Goal: Check status: Check status

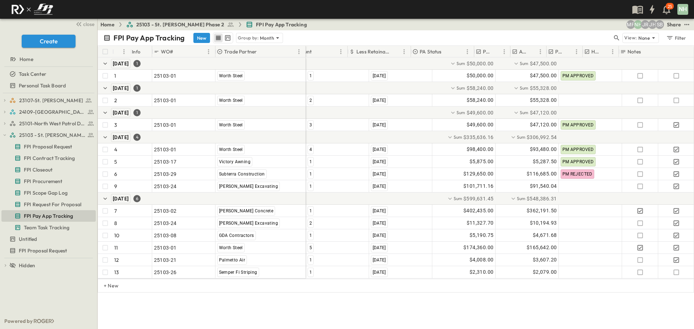
scroll to position [0, 148]
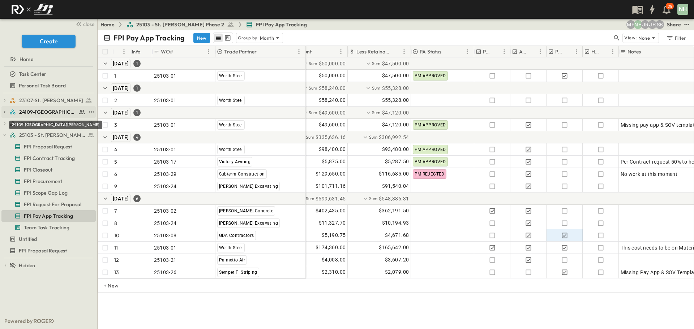
click at [53, 112] on span "24109-[GEOGRAPHIC_DATA][PERSON_NAME]" at bounding box center [47, 111] width 57 height 7
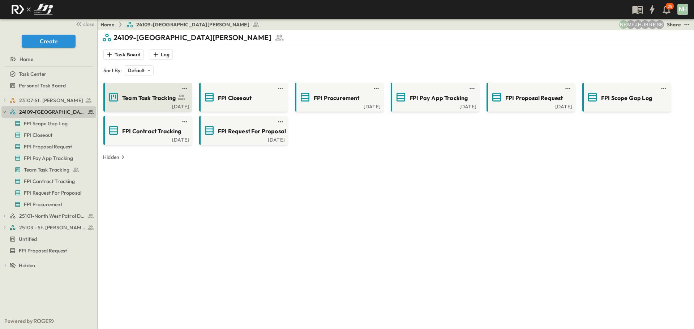
click at [141, 96] on span "Team Task Tracking" at bounding box center [148, 98] width 53 height 8
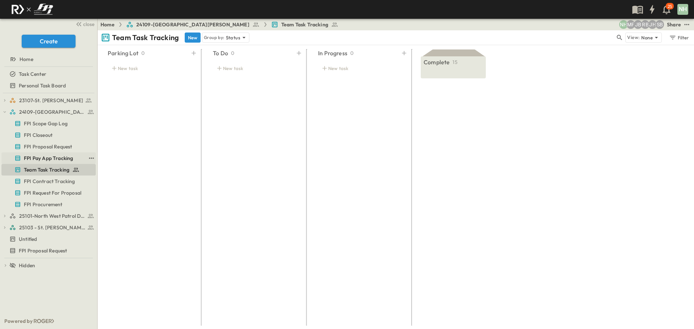
click at [48, 158] on span "FPI Pay App Tracking" at bounding box center [48, 158] width 49 height 7
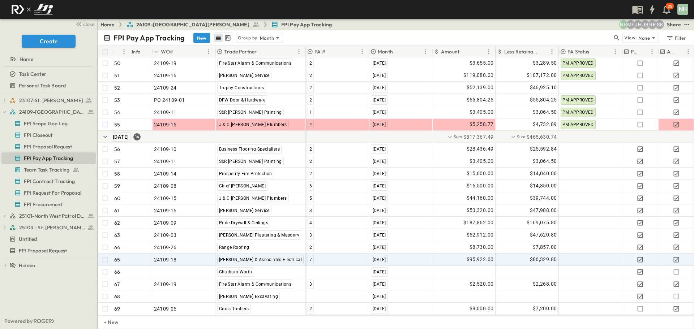
scroll to position [731, 0]
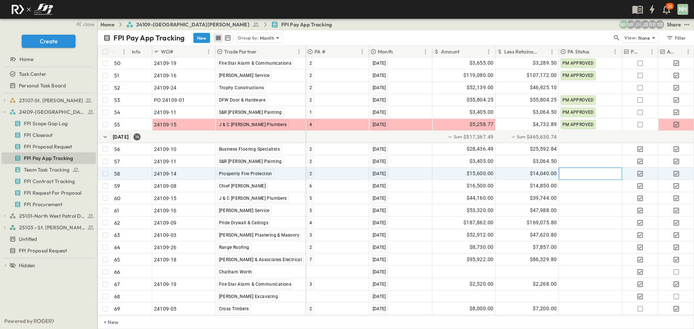
click at [593, 168] on div at bounding box center [590, 174] width 63 height 12
click at [588, 145] on span "PM APPROVED" at bounding box center [586, 145] width 31 height 6
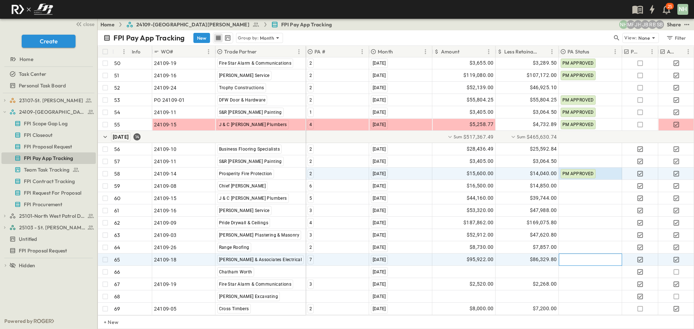
click at [573, 255] on div at bounding box center [590, 260] width 63 height 12
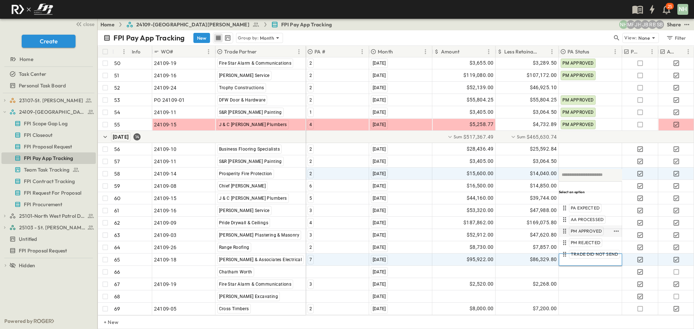
click at [584, 229] on span "PM APPROVED" at bounding box center [586, 231] width 31 height 6
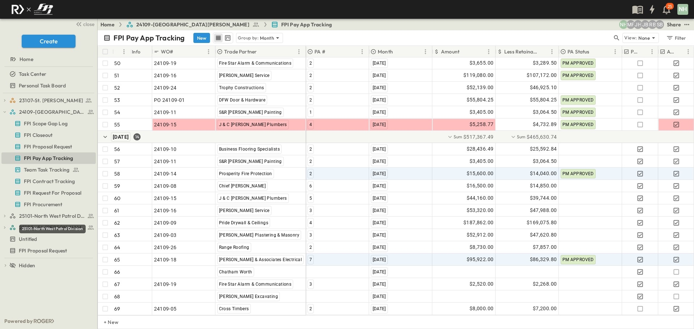
click at [54, 226] on div "25101-North West Patrol Division" at bounding box center [52, 229] width 66 height 9
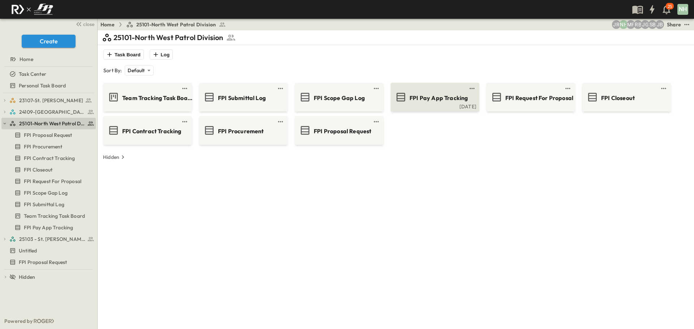
click at [420, 98] on span "FPI Pay App Tracking" at bounding box center [438, 98] width 58 height 8
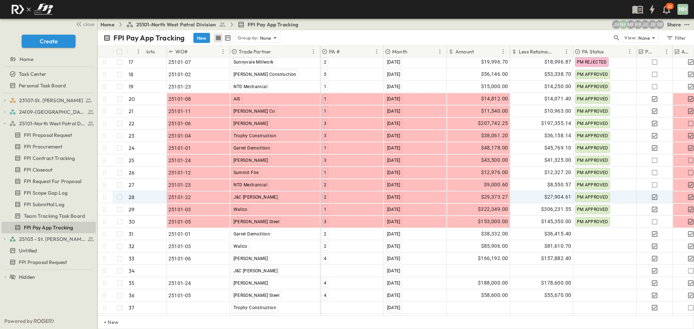
scroll to position [227, 0]
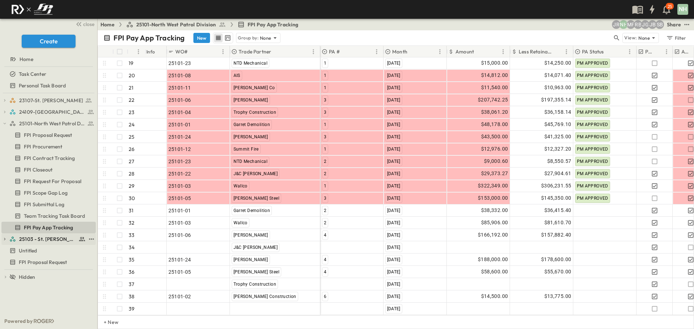
click at [53, 240] on span "25103 - St. [PERSON_NAME] Phase 2" at bounding box center [47, 239] width 57 height 7
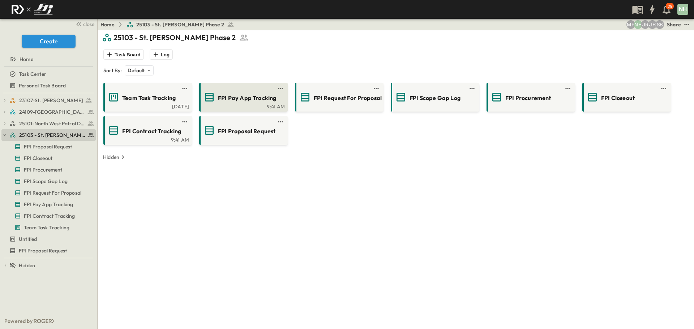
click at [236, 101] on span "FPI Pay App Tracking" at bounding box center [247, 98] width 58 height 8
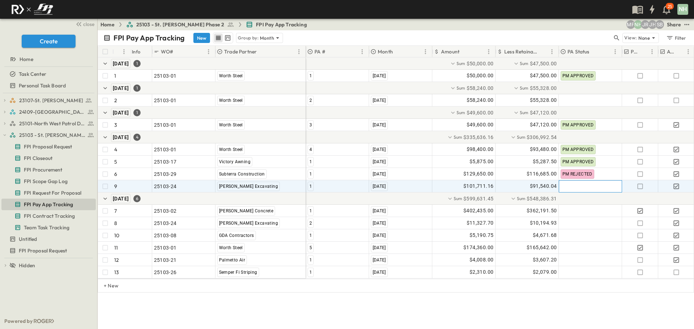
click at [572, 188] on div at bounding box center [590, 187] width 63 height 12
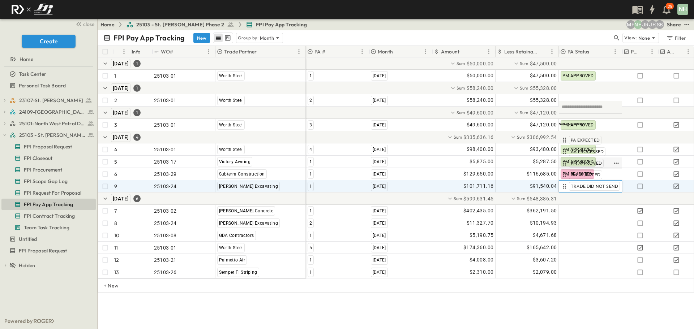
click at [576, 164] on span "PM APPROVED" at bounding box center [586, 163] width 31 height 6
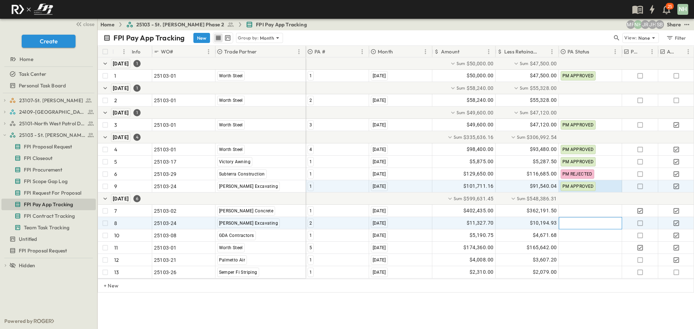
click at [571, 224] on div at bounding box center [590, 224] width 63 height 12
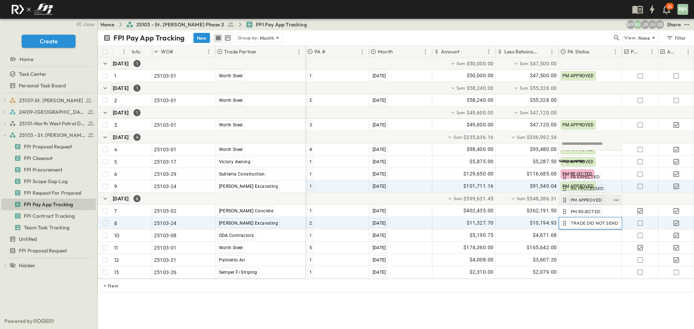
click at [580, 201] on span "PM APPROVED" at bounding box center [586, 200] width 31 height 6
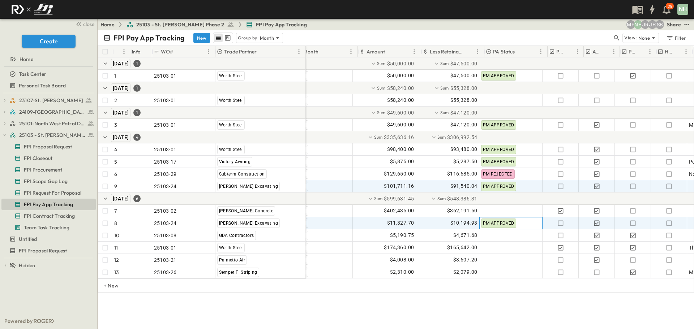
scroll to position [0, 82]
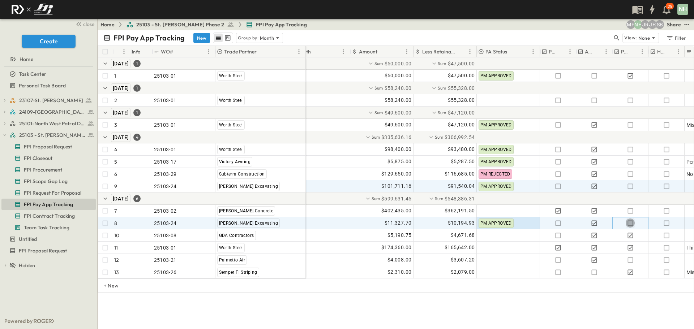
click at [631, 222] on icon "button" at bounding box center [630, 223] width 7 height 7
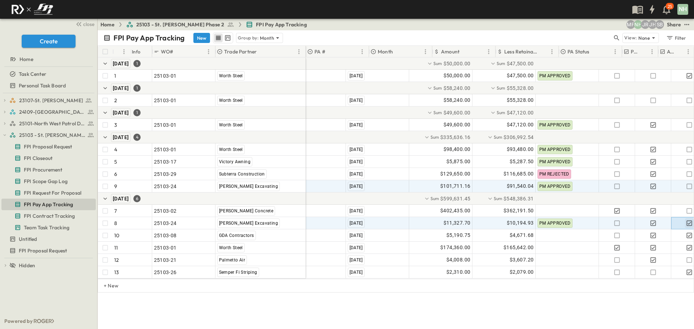
scroll to position [0, 0]
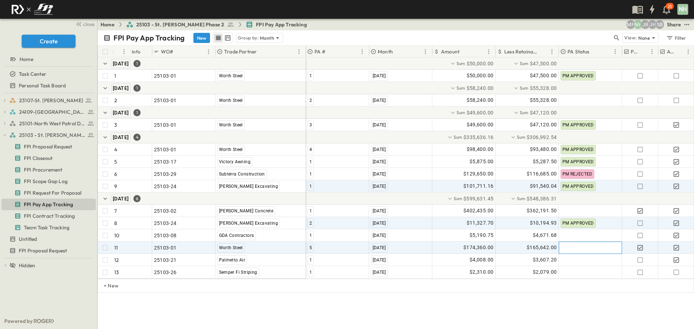
click at [564, 248] on div at bounding box center [590, 248] width 63 height 12
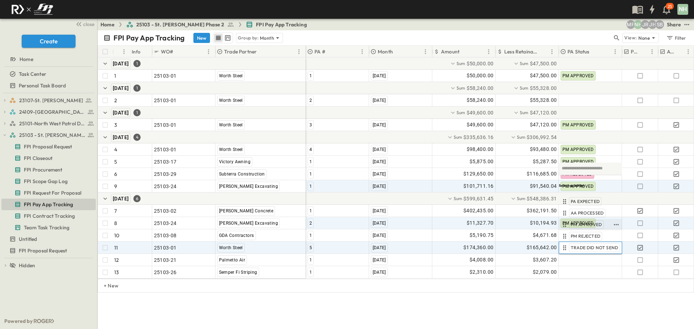
click at [573, 226] on span "PM APPROVED" at bounding box center [586, 225] width 31 height 6
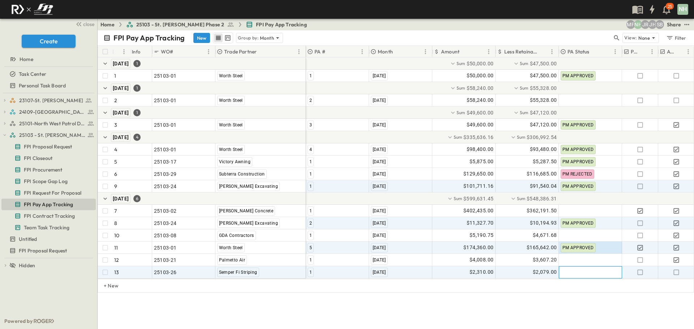
click at [568, 272] on div at bounding box center [590, 273] width 63 height 12
click at [579, 249] on span "PM APPROVED" at bounding box center [586, 249] width 31 height 6
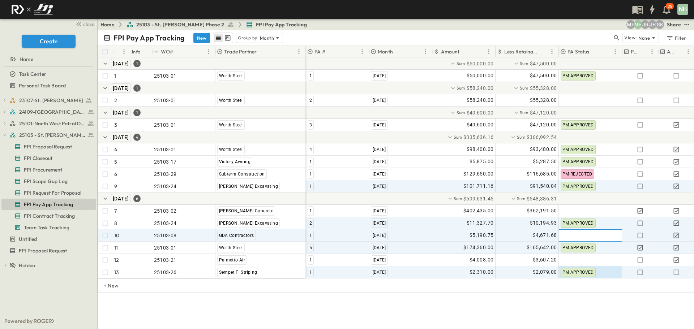
click at [569, 236] on div at bounding box center [590, 236] width 63 height 12
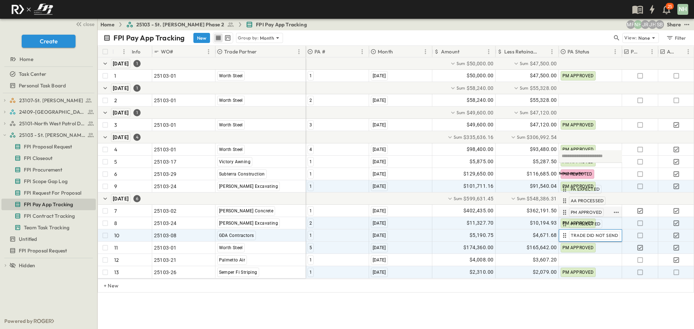
click at [580, 212] on span "PM APPROVED" at bounding box center [586, 213] width 31 height 6
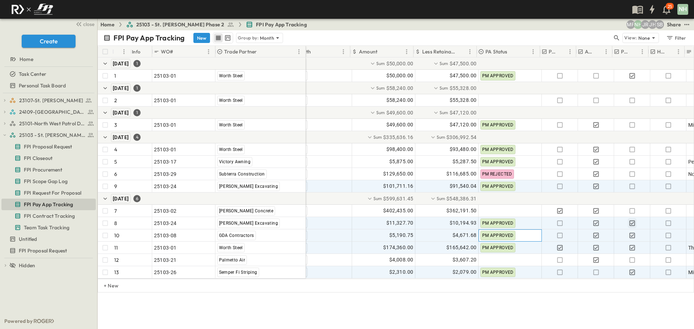
scroll to position [0, 83]
